Goal: Check status: Check status

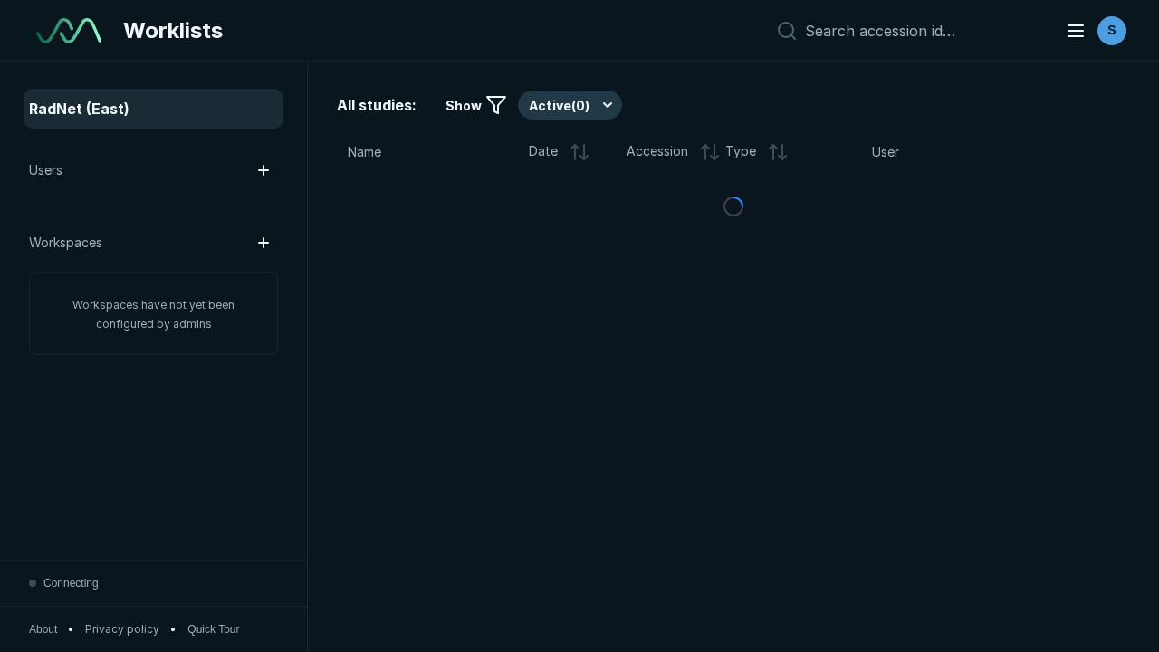
scroll to position [4656, 5869]
